Goal: Transaction & Acquisition: Purchase product/service

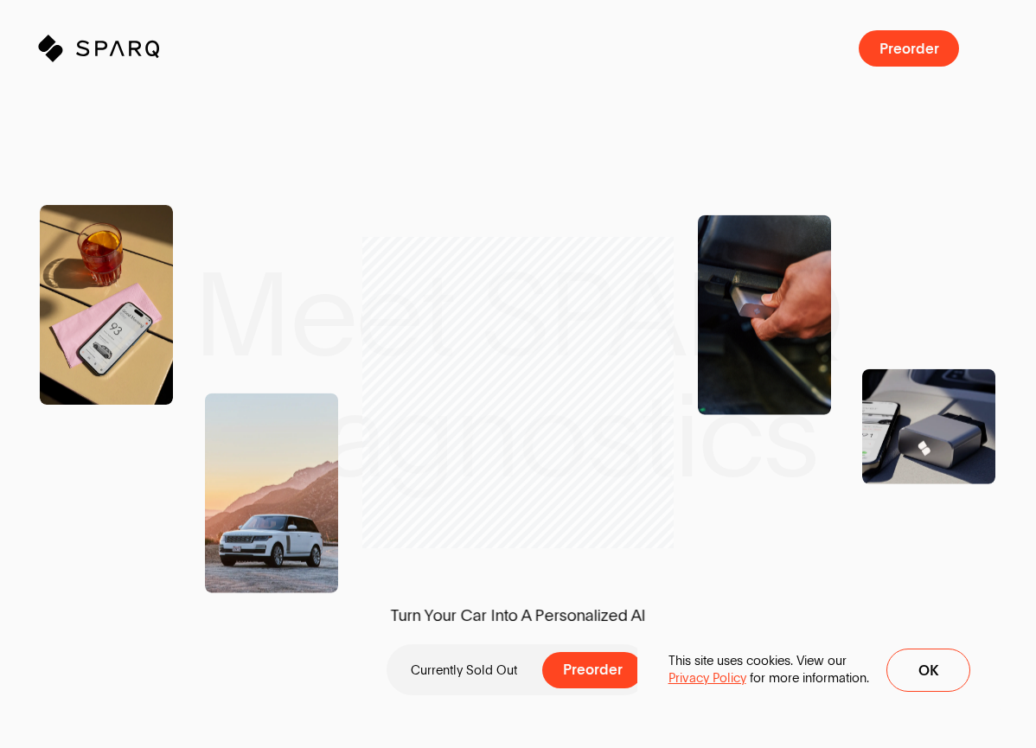
click at [266, 98] on div "Turn Your Car Into A Personalized AI Currently Sold Out Preorder" at bounding box center [518, 374] width 1036 height 748
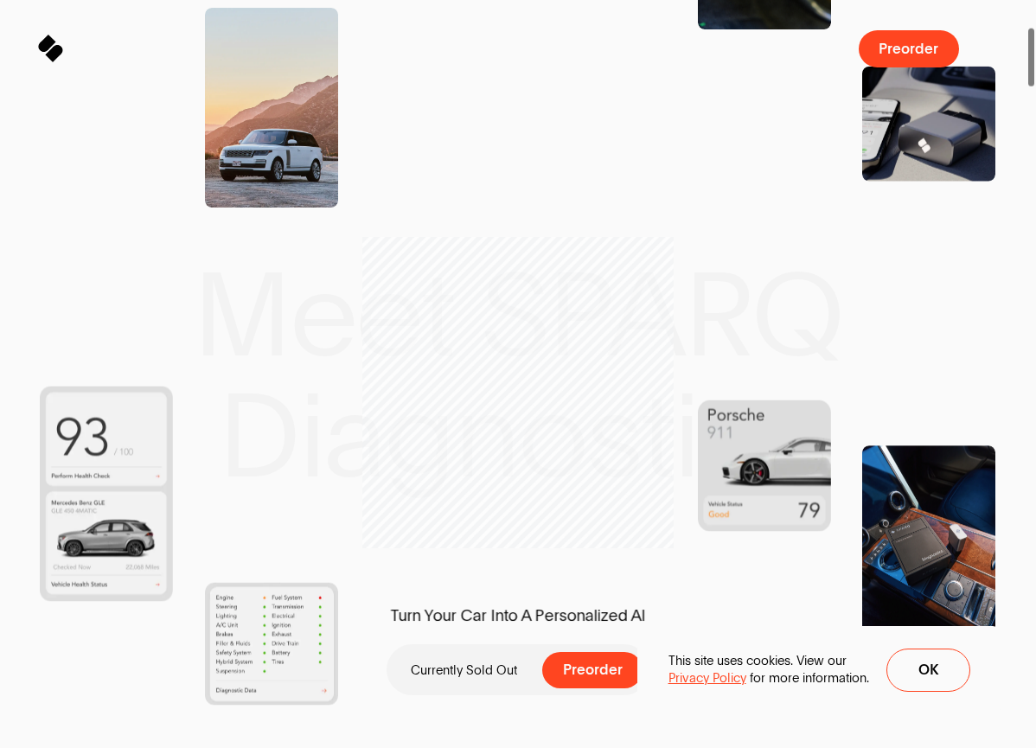
click at [903, 660] on button "Ok" at bounding box center [928, 669] width 84 height 43
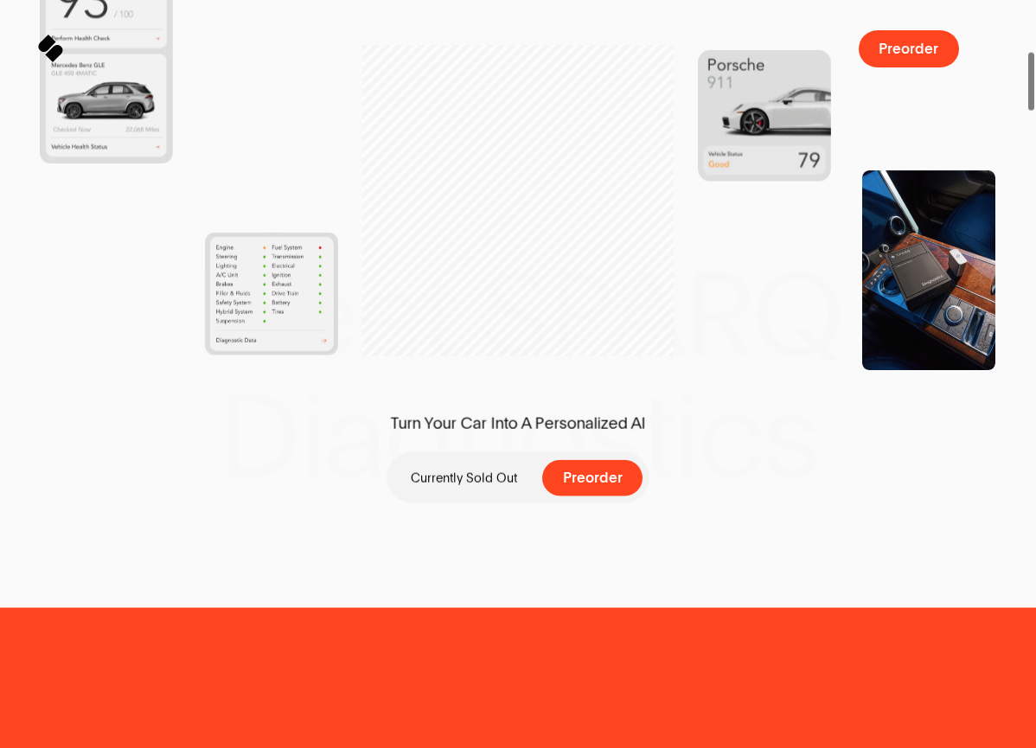
click at [584, 521] on div "Turn Your Car Into A Personalized AI Currently Sold Out Preorder" at bounding box center [518, 484] width 1036 height 144
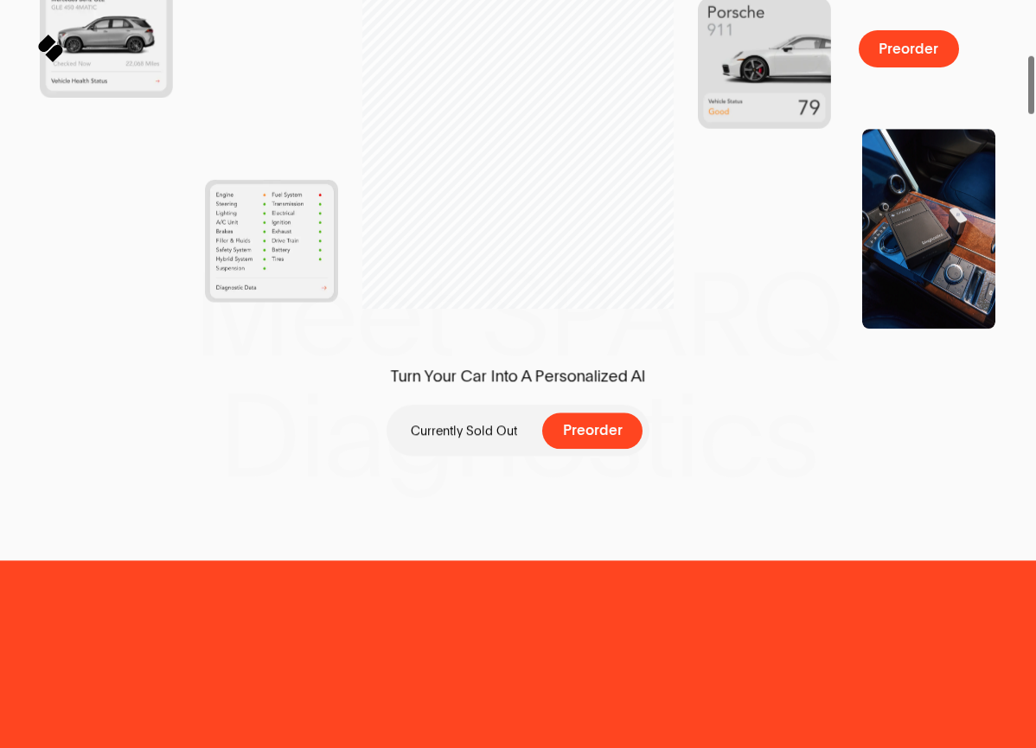
click at [609, 448] on span "Currently Sold Out Preorder" at bounding box center [517, 446] width 263 height 83
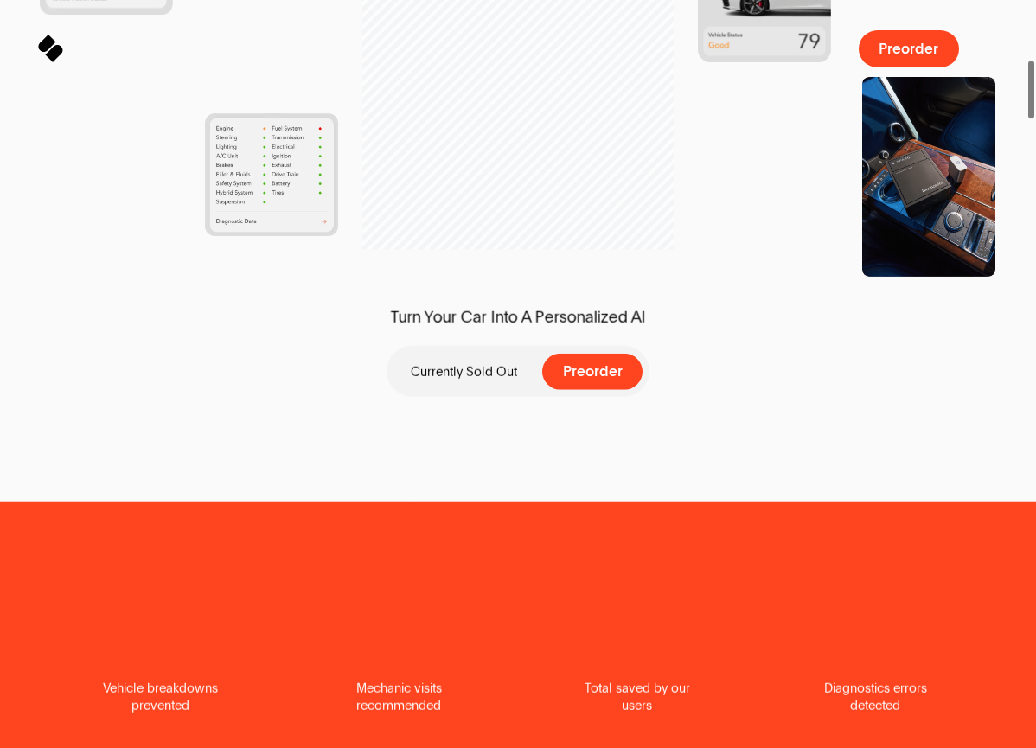
click at [608, 356] on div "Currently Sold Out Preorder" at bounding box center [517, 371] width 263 height 51
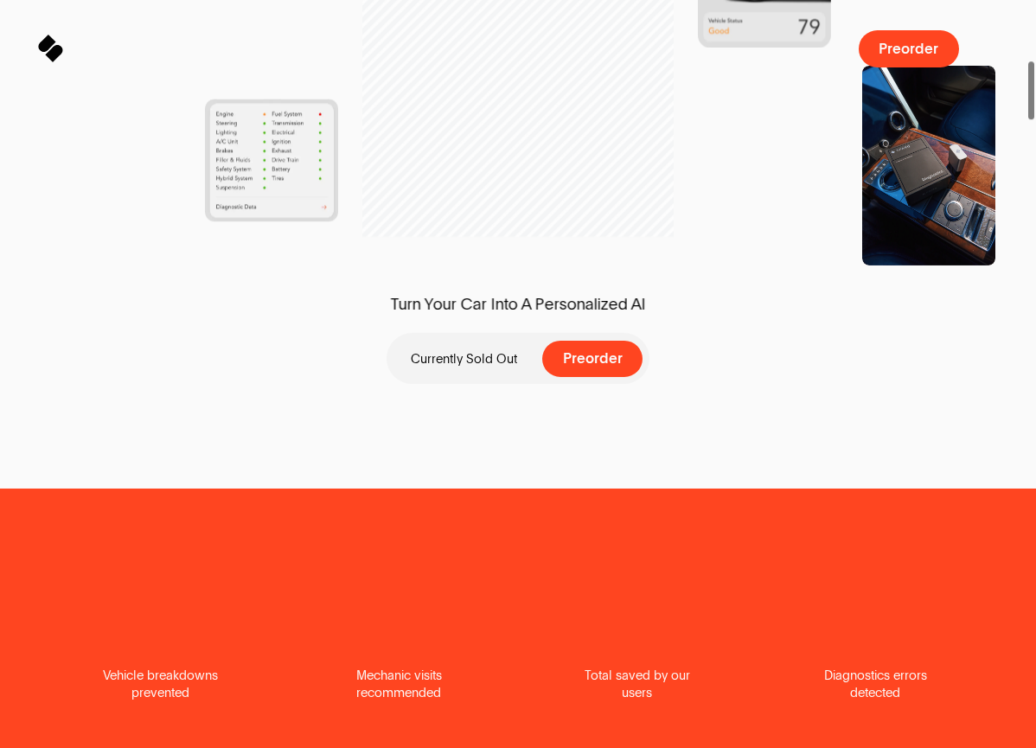
click at [608, 356] on button "Preorder" at bounding box center [592, 359] width 100 height 36
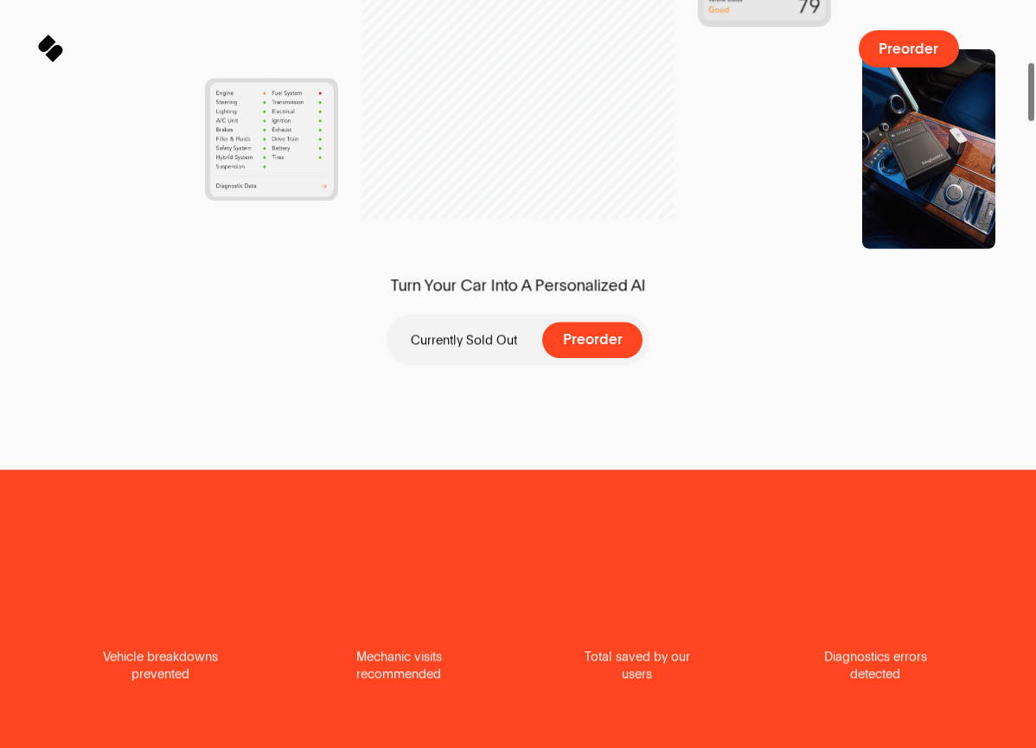
click at [606, 350] on img "scrollable content" at bounding box center [760, 447] width 601 height 677
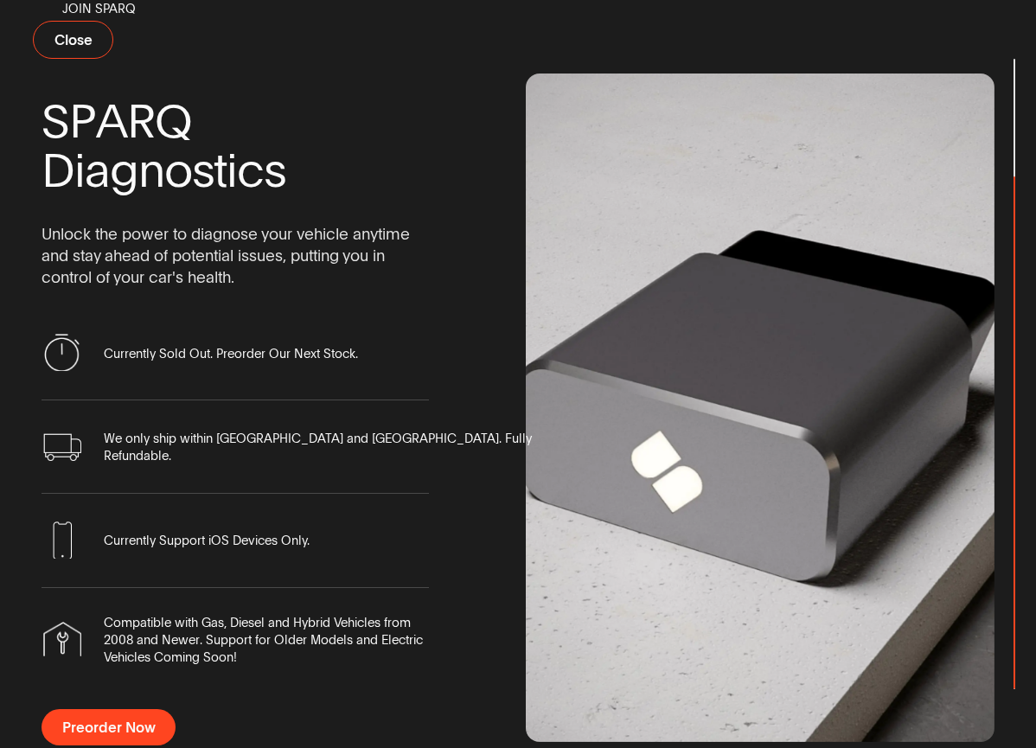
click at [124, 720] on span "Preorder Now" at bounding box center [108, 727] width 93 height 15
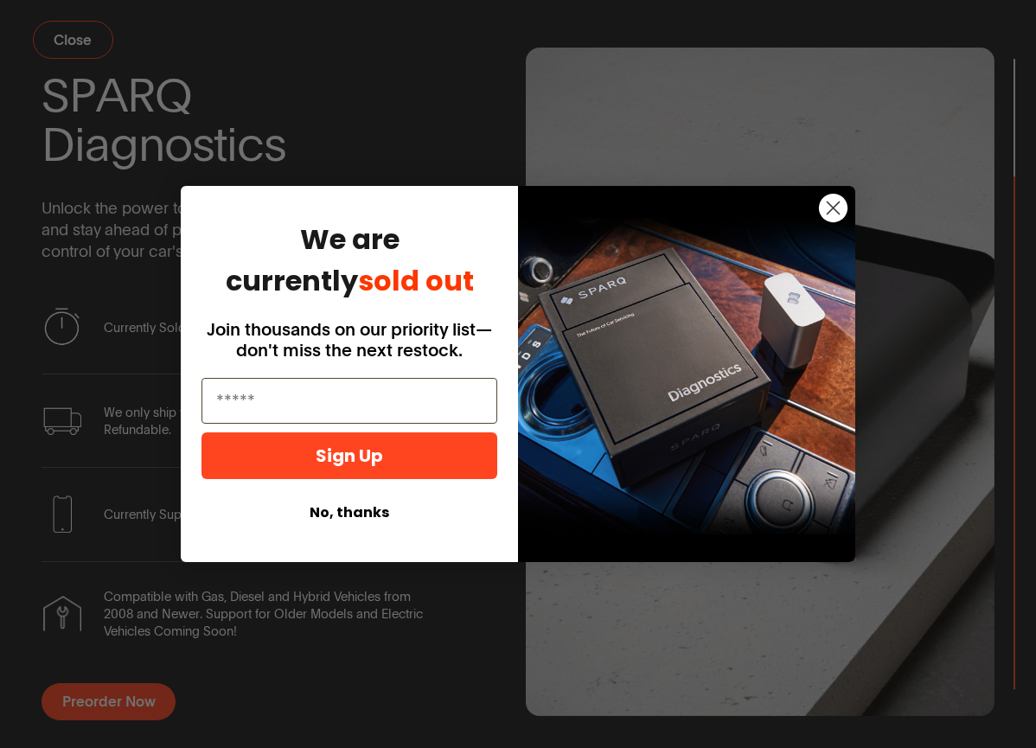
click at [359, 522] on button "No, thanks" at bounding box center [349, 512] width 296 height 33
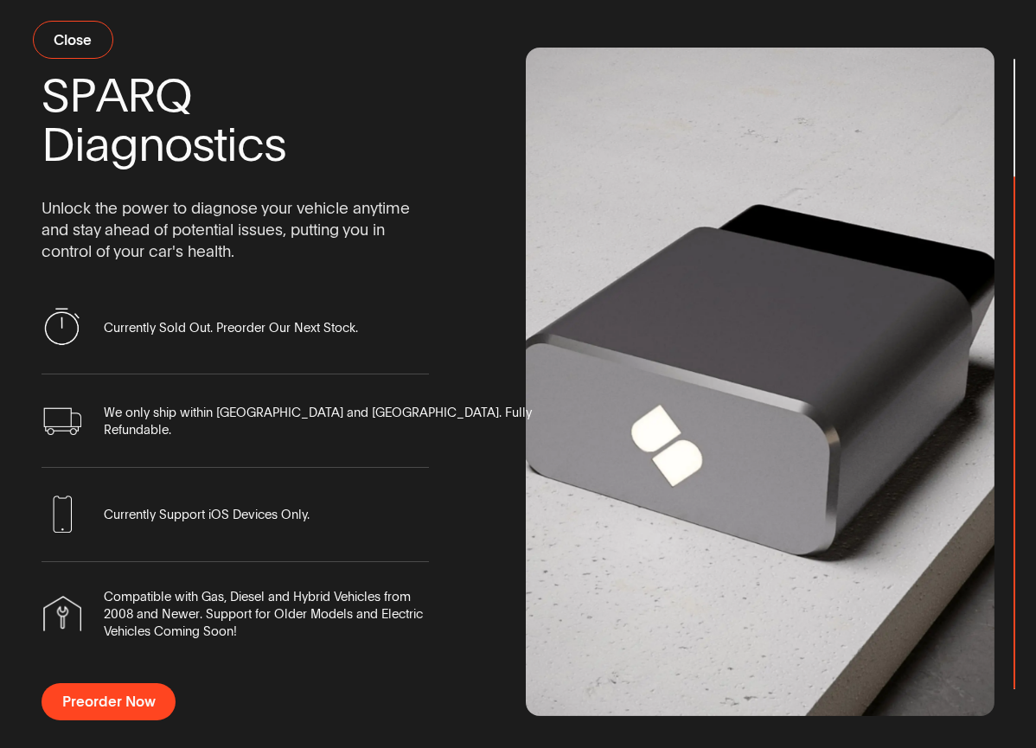
click at [110, 706] on span "Preorder Now" at bounding box center [108, 701] width 93 height 15
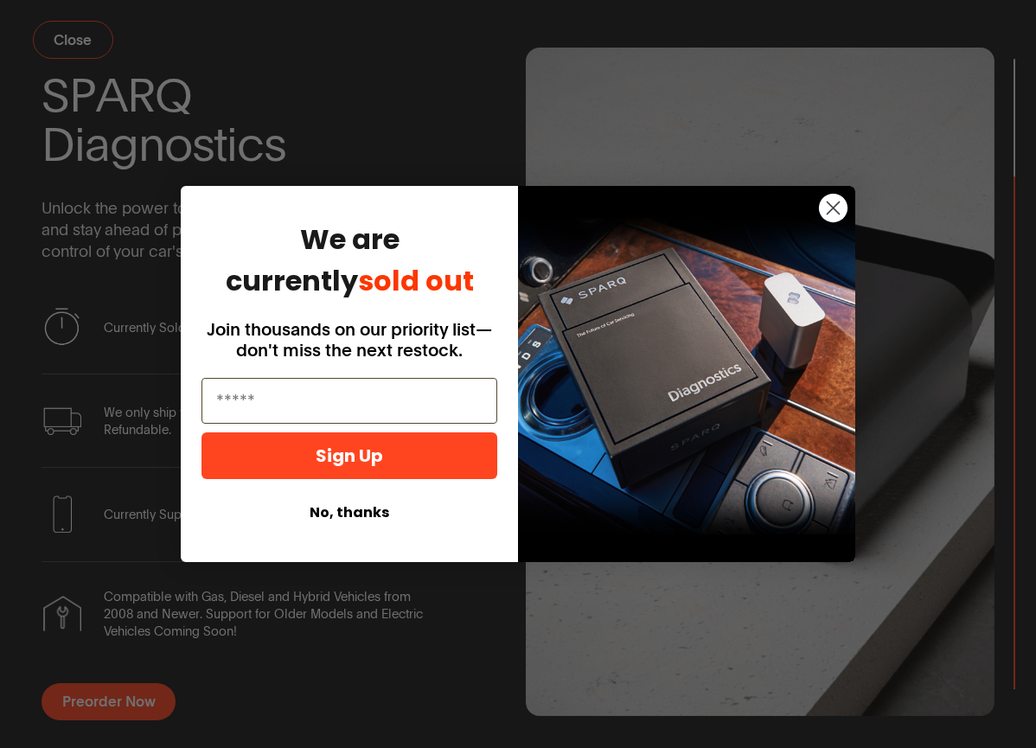
click at [72, 588] on div "Close dialog We are currently sold out Join thousands on our priority list—don'…" at bounding box center [518, 374] width 1036 height 748
